Goal: Understand process/instructions

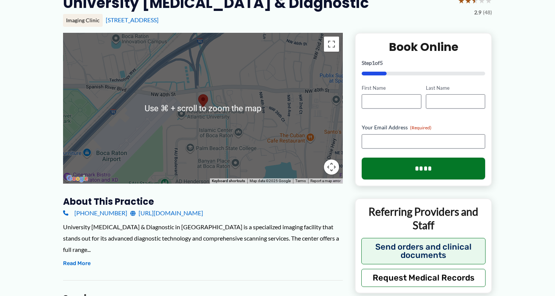
scroll to position [78, 0]
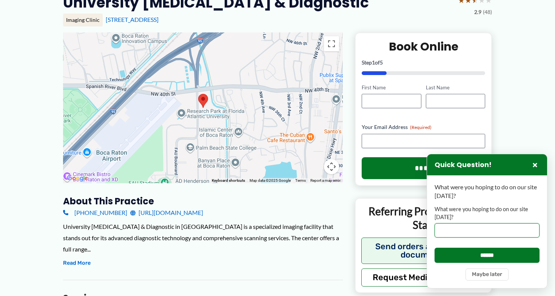
click at [437, 227] on input "What were you hoping to do on our site [DATE]?" at bounding box center [486, 230] width 105 height 14
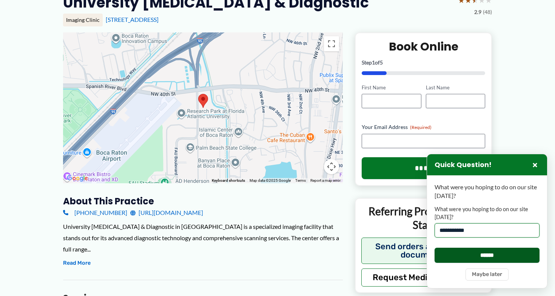
type input "**********"
click at [485, 258] on input "******" at bounding box center [486, 255] width 105 height 15
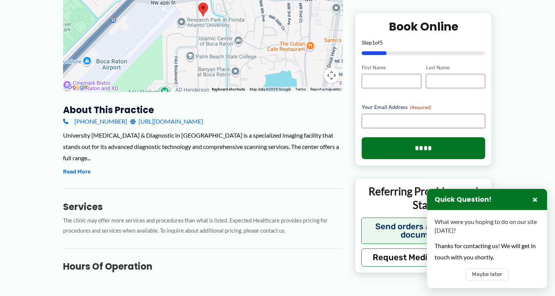
scroll to position [0, 0]
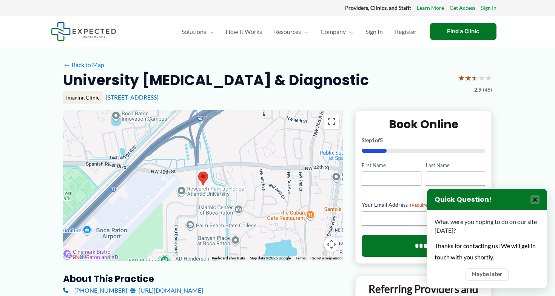
click at [533, 200] on button "×" at bounding box center [534, 199] width 9 height 9
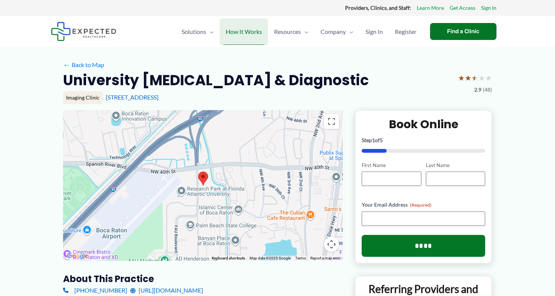
click at [245, 29] on span "How It Works" at bounding box center [244, 31] width 36 height 26
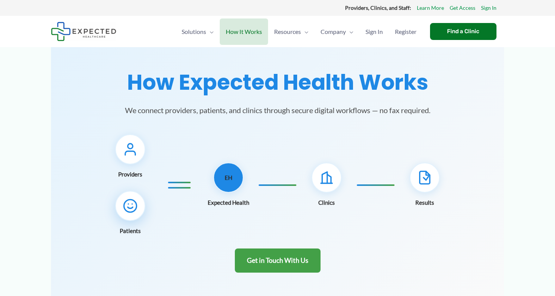
click at [132, 203] on icon at bounding box center [130, 205] width 15 height 15
click at [132, 205] on icon at bounding box center [130, 205] width 15 height 15
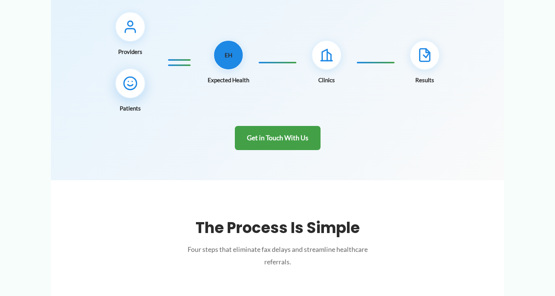
scroll to position [124, 0]
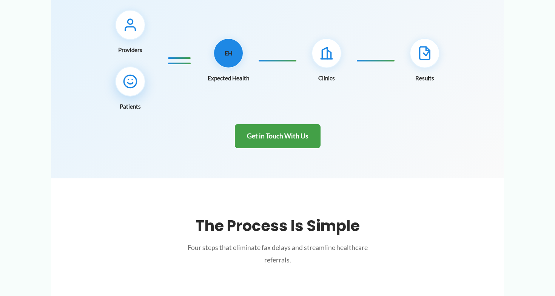
click at [129, 87] on icon at bounding box center [130, 81] width 15 height 15
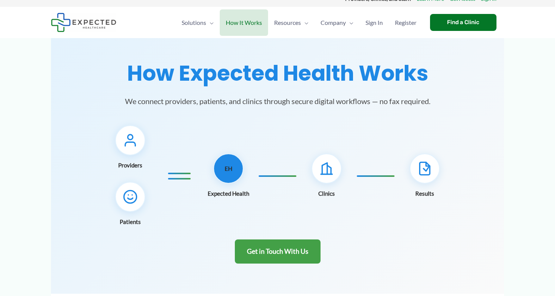
scroll to position [0, 0]
